Goal: Task Accomplishment & Management: Use online tool/utility

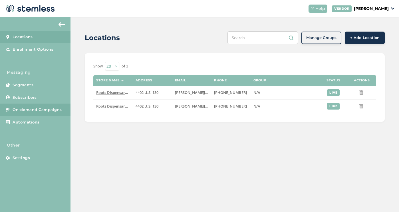
click at [45, 110] on span "On-demand Campaigns" at bounding box center [37, 110] width 49 height 6
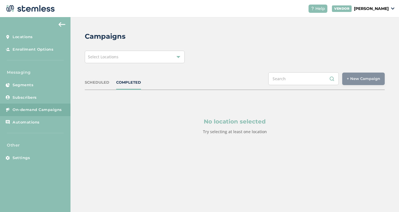
click at [154, 55] on div "Select Locations" at bounding box center [135, 57] width 100 height 13
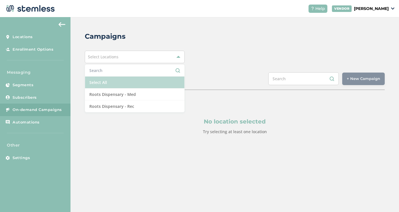
click at [137, 82] on li "Select All" at bounding box center [134, 83] width 99 height 12
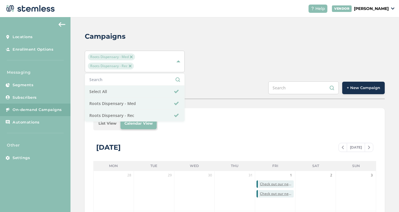
click at [356, 90] on span "+ New Campaign" at bounding box center [362, 88] width 33 height 6
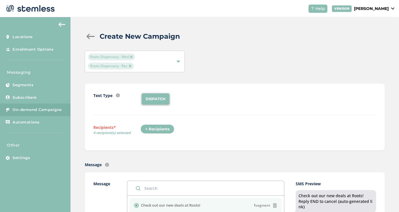
click at [163, 128] on div "+ Recipients" at bounding box center [157, 130] width 34 height 10
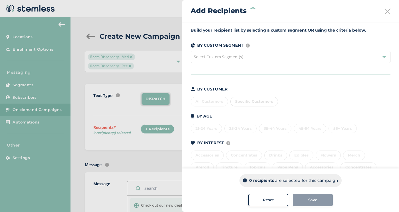
click at [215, 100] on div "All Customers Specific Customers" at bounding box center [290, 101] width 200 height 12
click at [215, 100] on div "All Customers" at bounding box center [208, 102] width 37 height 10
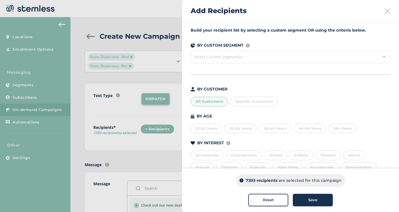
click at [321, 199] on div "Save" at bounding box center [312, 201] width 31 height 6
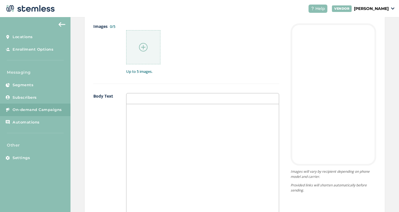
scroll to position [301, 0]
click at [135, 54] on div at bounding box center [143, 47] width 34 height 34
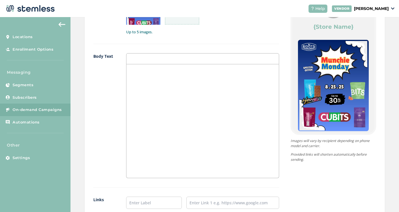
scroll to position [350, 0]
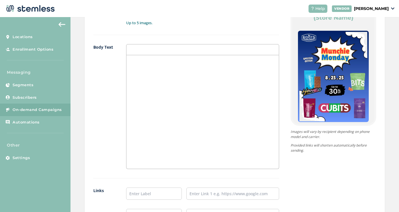
click at [208, 100] on div at bounding box center [202, 112] width 152 height 114
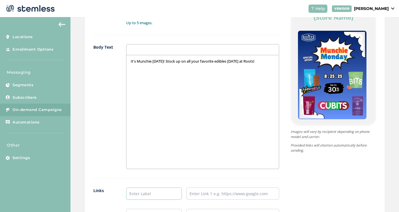
click at [157, 192] on input "text" at bounding box center [154, 194] width 56 height 12
type input "Shop Rec"
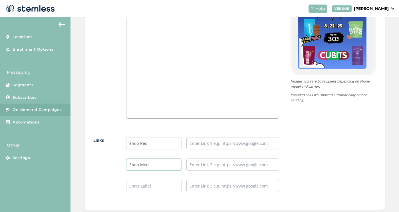
scroll to position [404, 0]
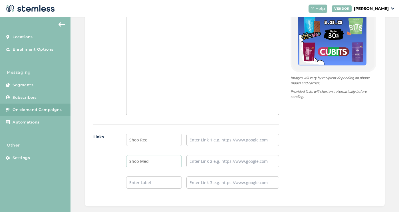
type input "Shop Med"
click at [219, 137] on input "text" at bounding box center [232, 140] width 93 height 12
paste input "[URL][DOMAIN_NAME]"
type input "[URL][DOMAIN_NAME]"
click at [212, 162] on input "text" at bounding box center [232, 161] width 93 height 12
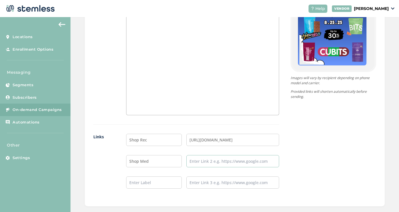
paste input "[URL][DOMAIN_NAME]"
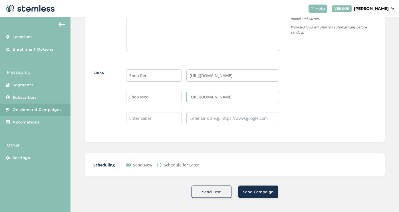
scroll to position [468, 0]
type input "[URL][DOMAIN_NAME]"
click at [258, 192] on span "Send Campaign" at bounding box center [258, 193] width 31 height 6
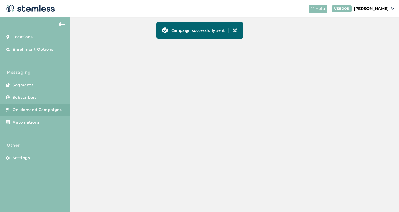
scroll to position [182, 0]
